Goal: Navigation & Orientation: Find specific page/section

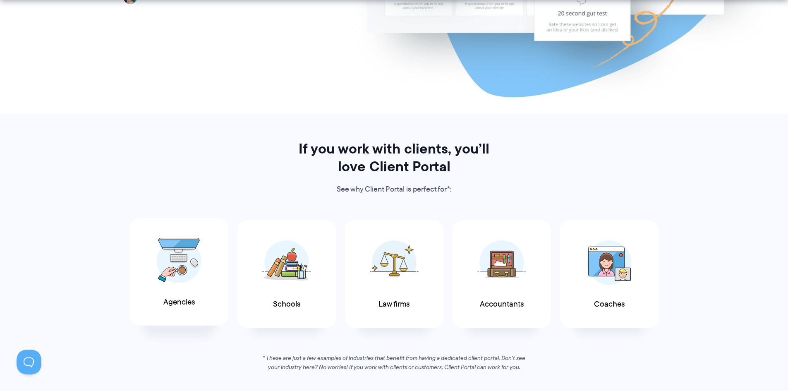
click at [157, 282] on img at bounding box center [179, 261] width 45 height 46
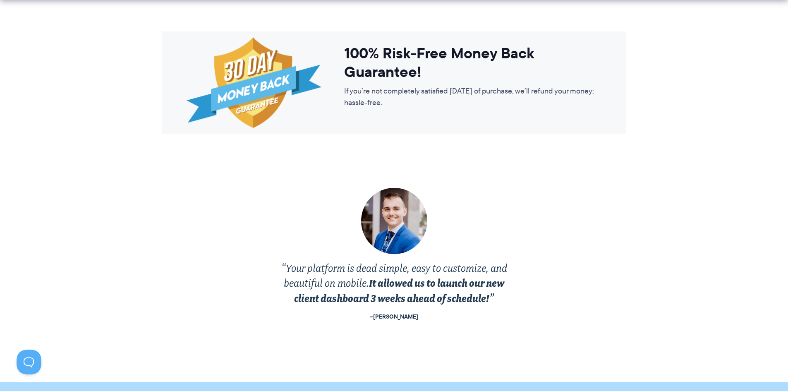
scroll to position [1531, 0]
